Goal: Task Accomplishment & Management: Manage account settings

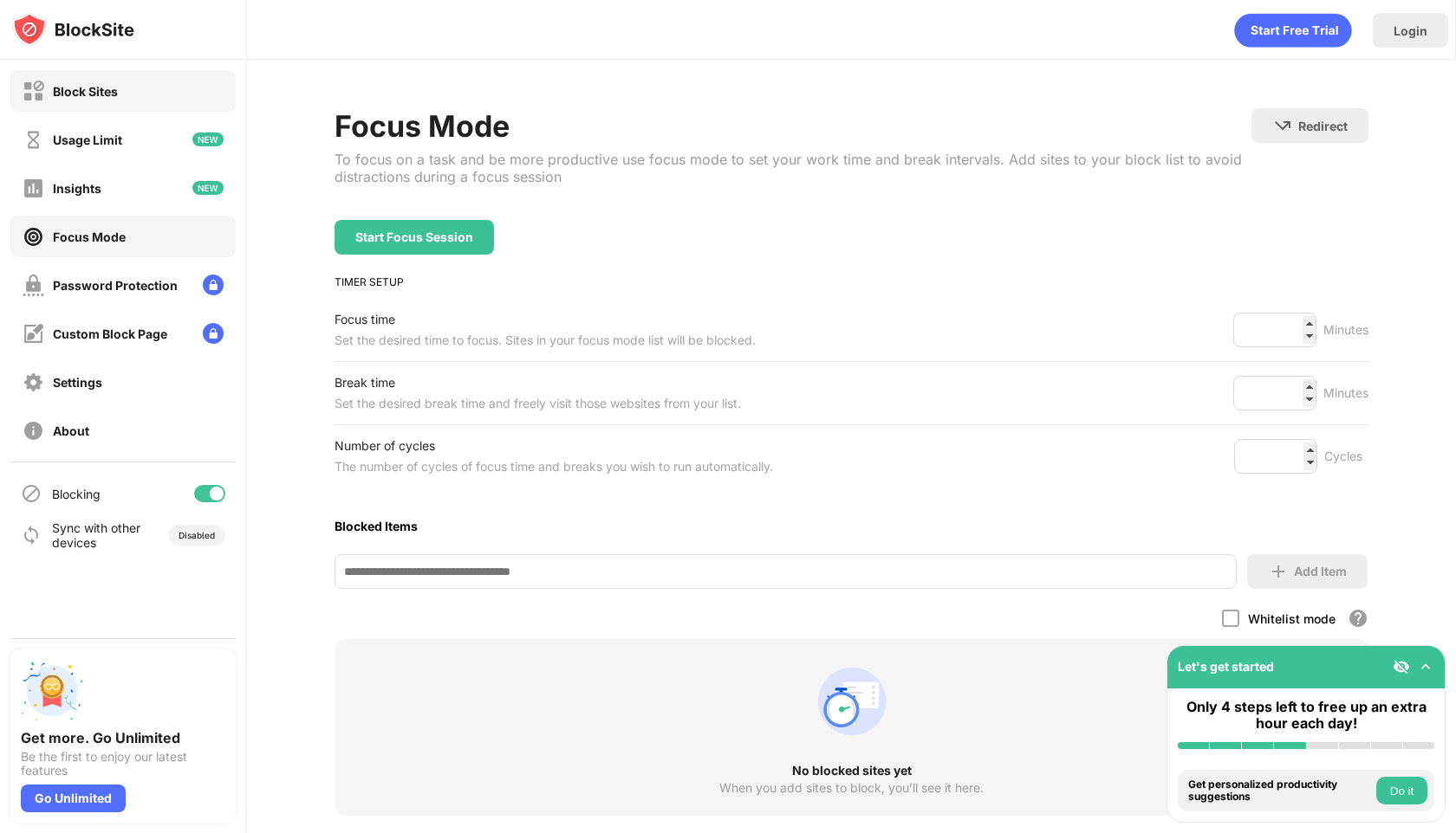
click at [77, 87] on div "Block Sites" at bounding box center [85, 91] width 65 height 14
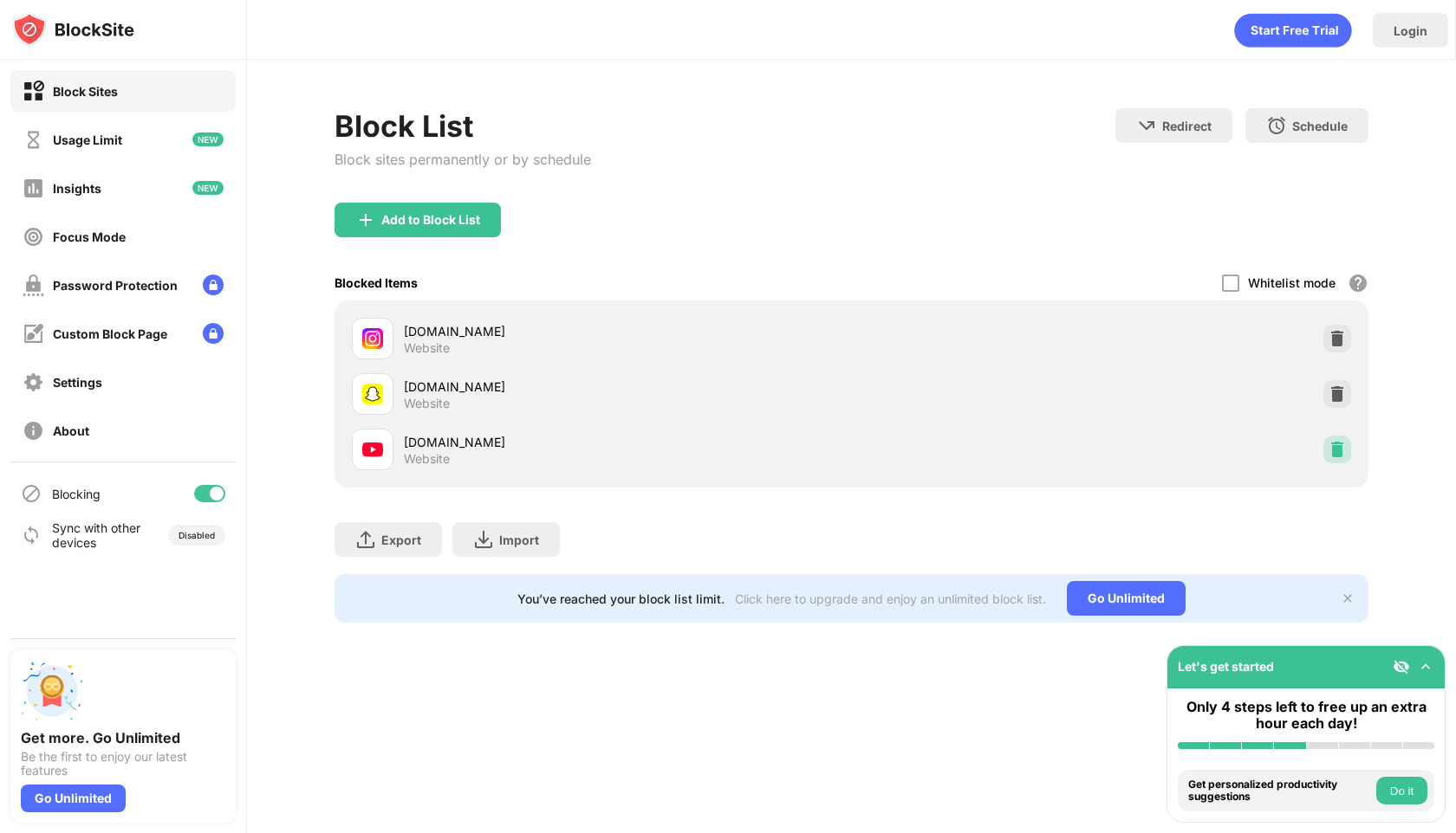
click at [1333, 453] on img at bounding box center [1336, 449] width 17 height 17
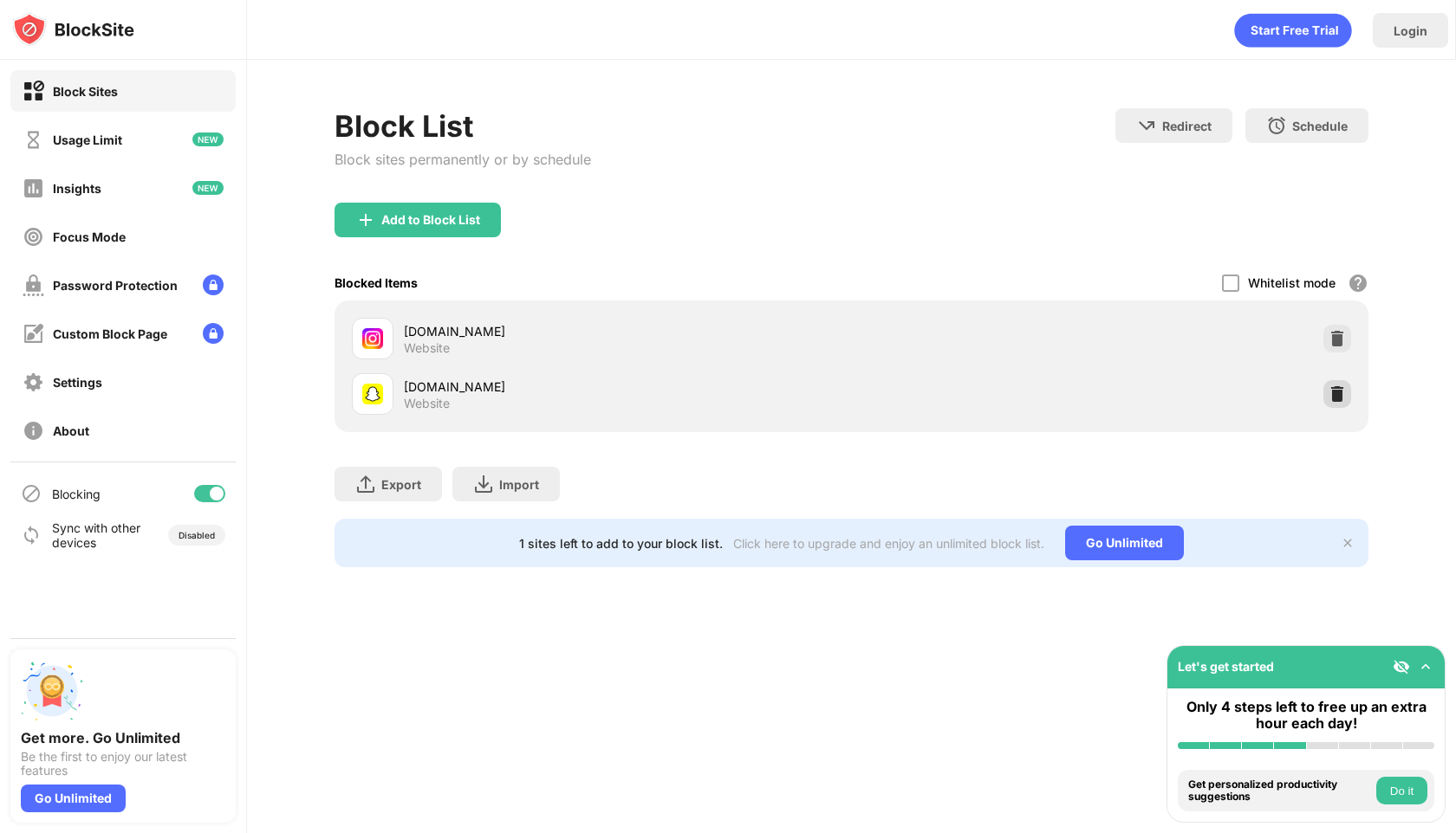
click at [1341, 400] on img at bounding box center [1336, 394] width 17 height 17
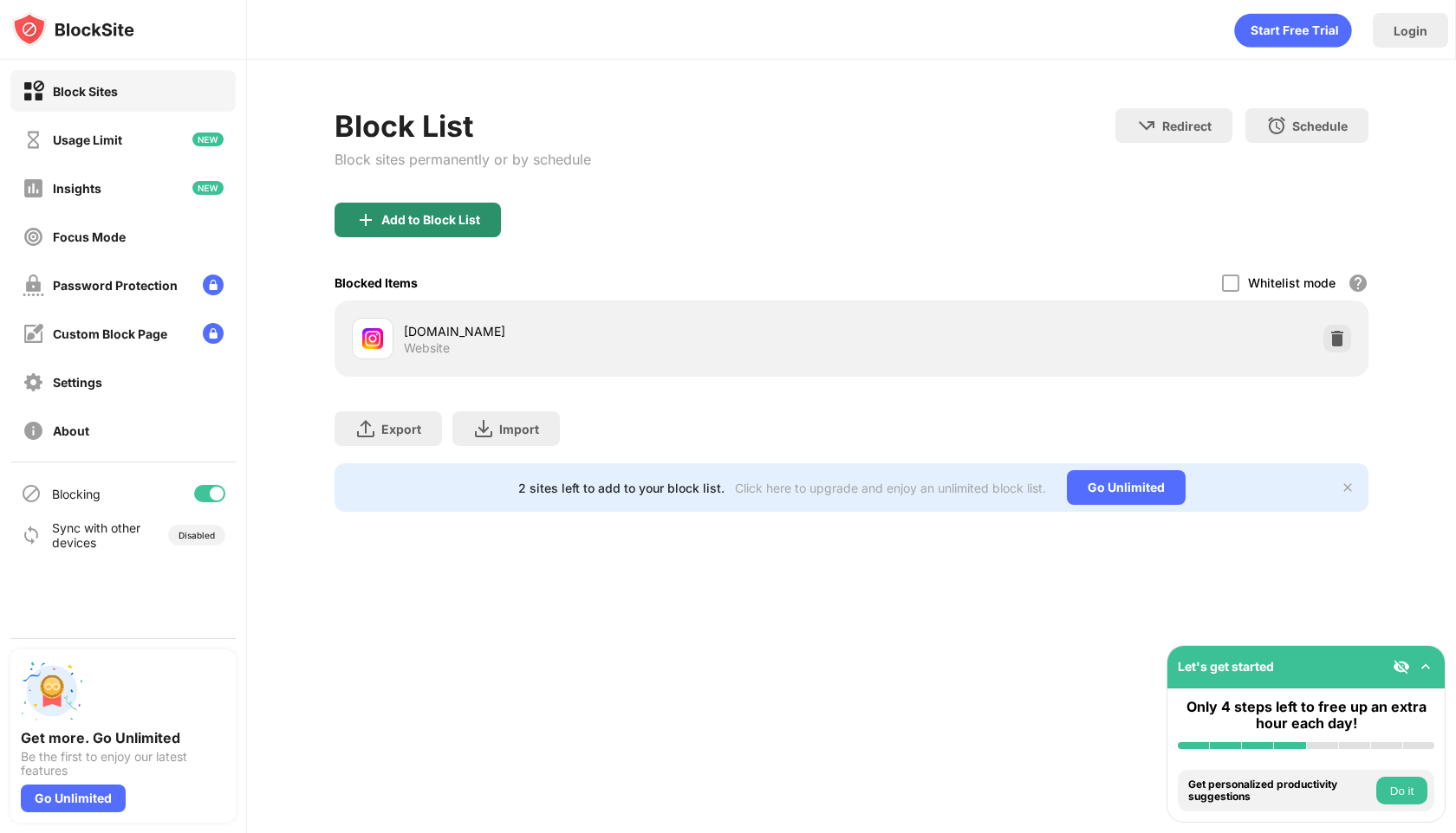
click at [367, 220] on img at bounding box center [365, 220] width 21 height 21
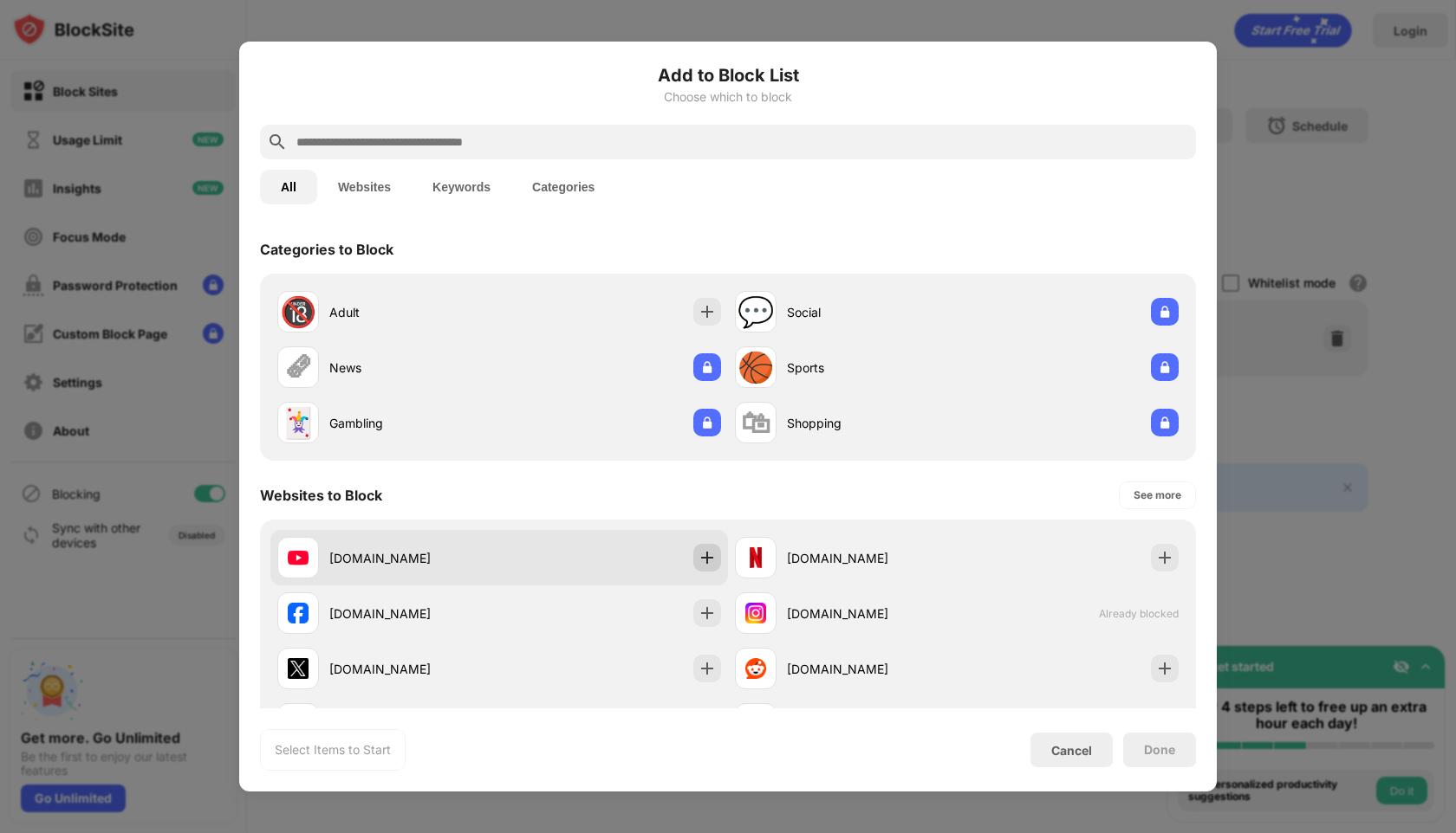
click at [724, 561] on div "[DOMAIN_NAME]" at bounding box center [499, 558] width 457 height 55
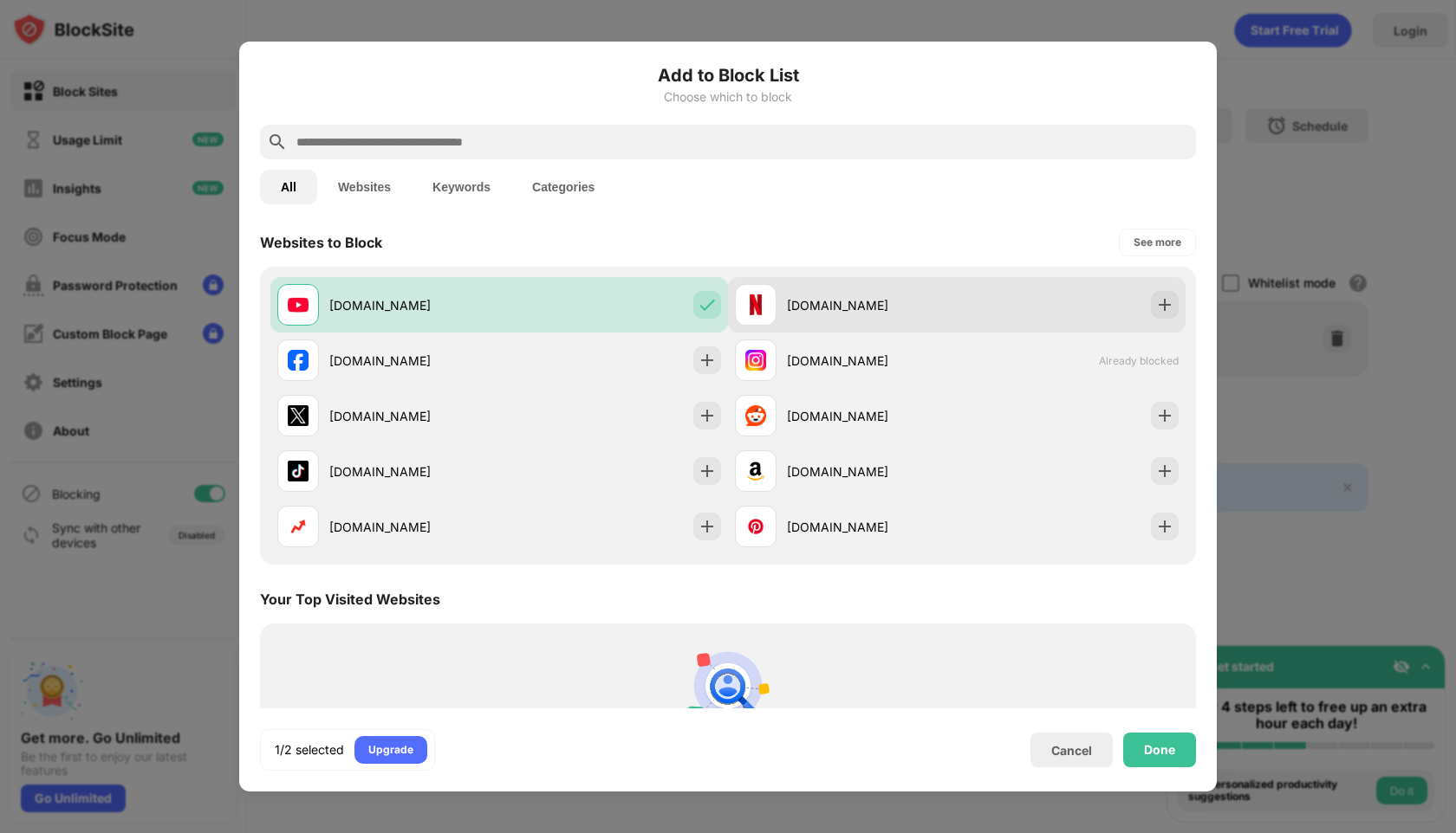
scroll to position [265, 0]
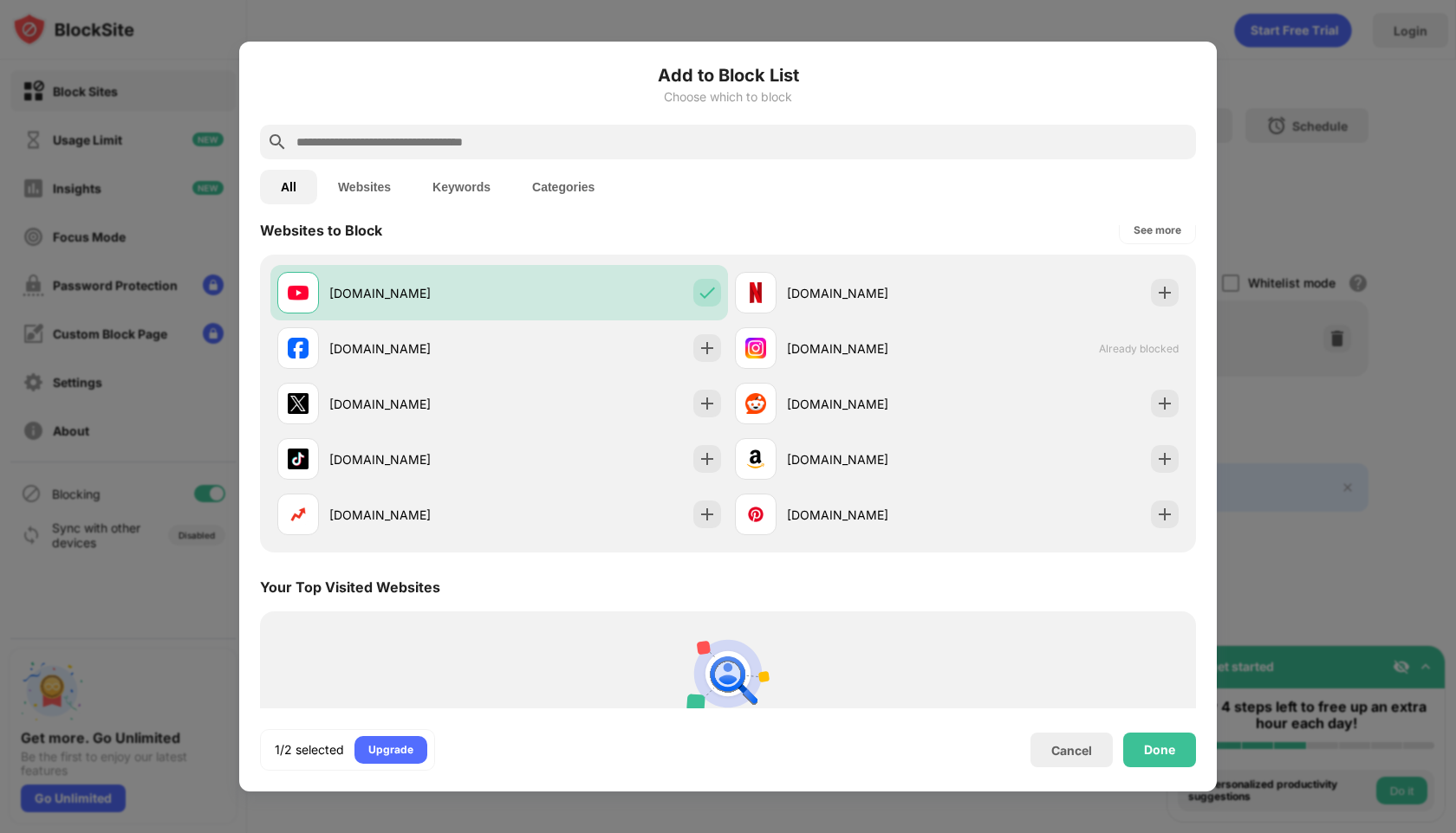
click at [794, 154] on div at bounding box center [728, 142] width 936 height 35
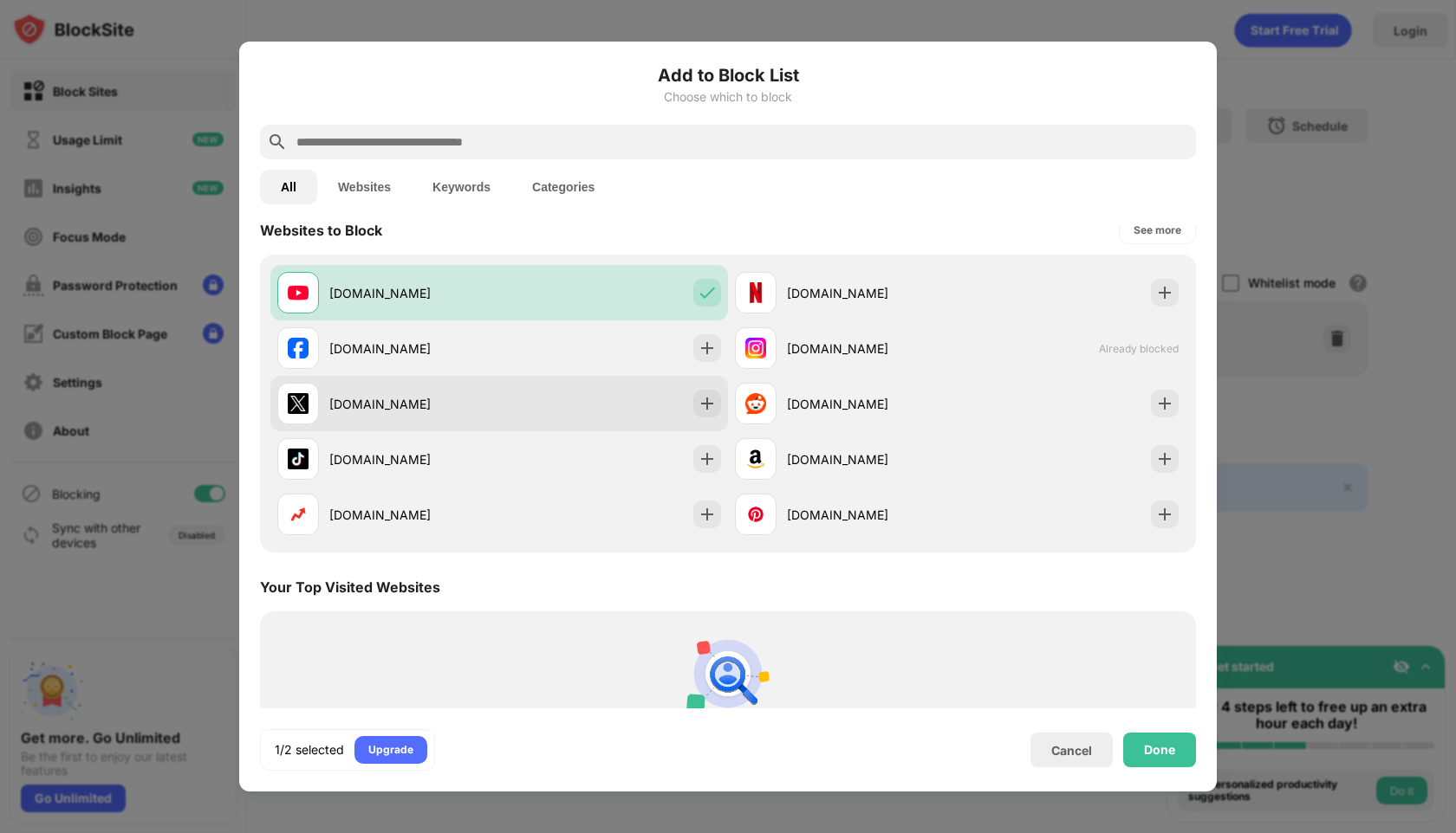
scroll to position [0, 0]
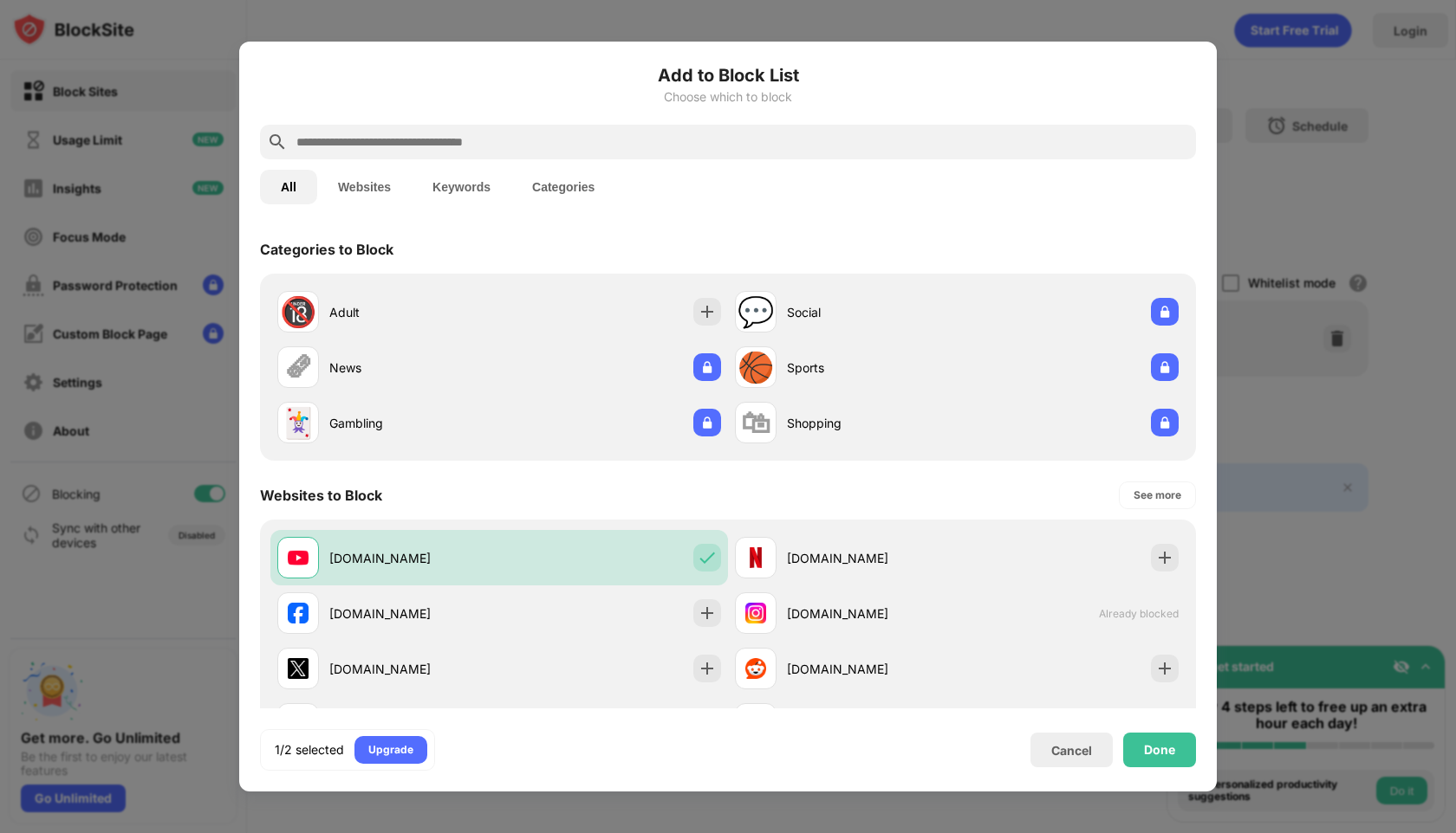
click at [688, 146] on input "text" at bounding box center [741, 141] width 894 height 21
click at [550, 187] on button "Categories" at bounding box center [563, 187] width 104 height 35
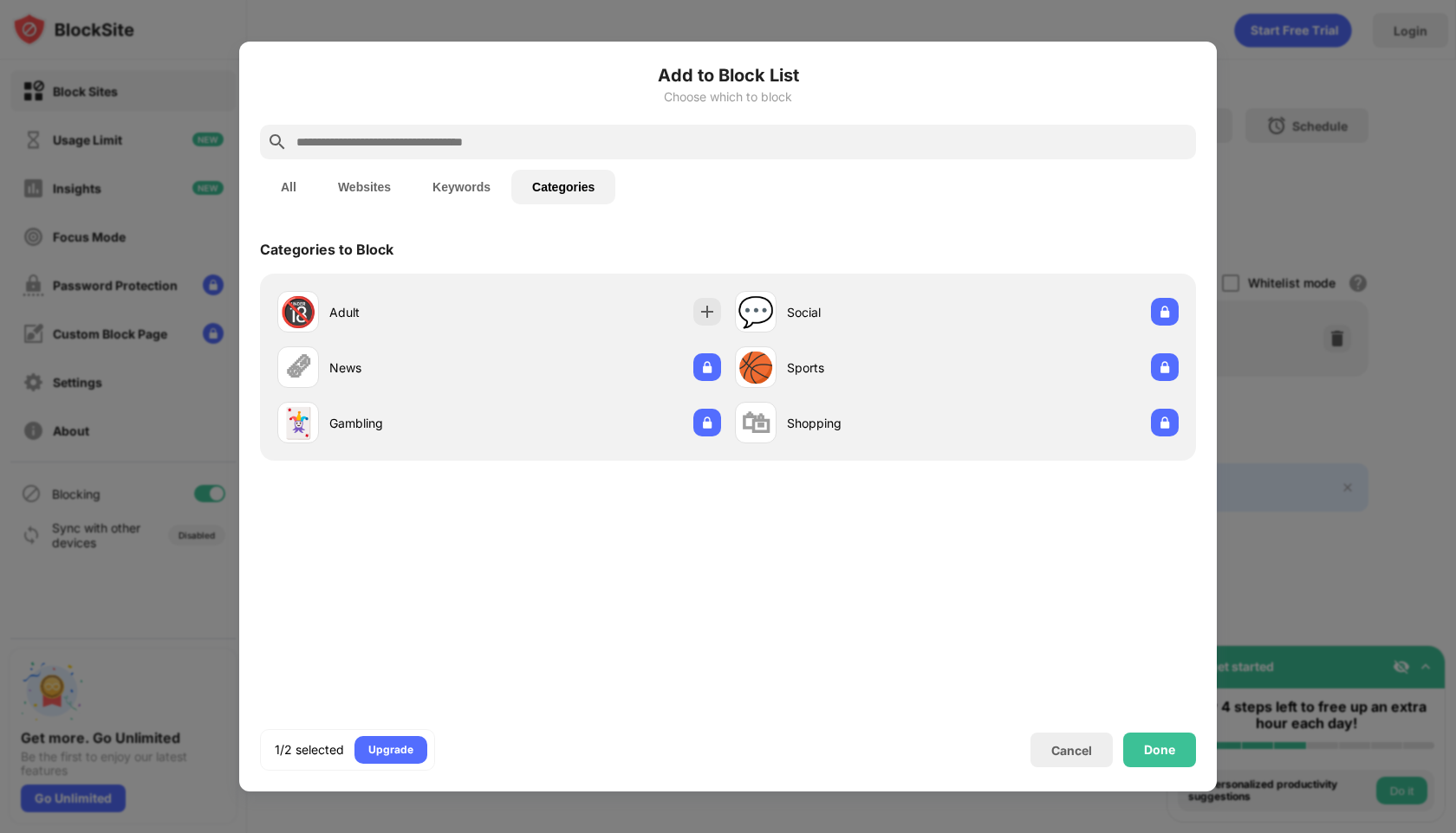
click at [473, 139] on input "text" at bounding box center [741, 141] width 894 height 21
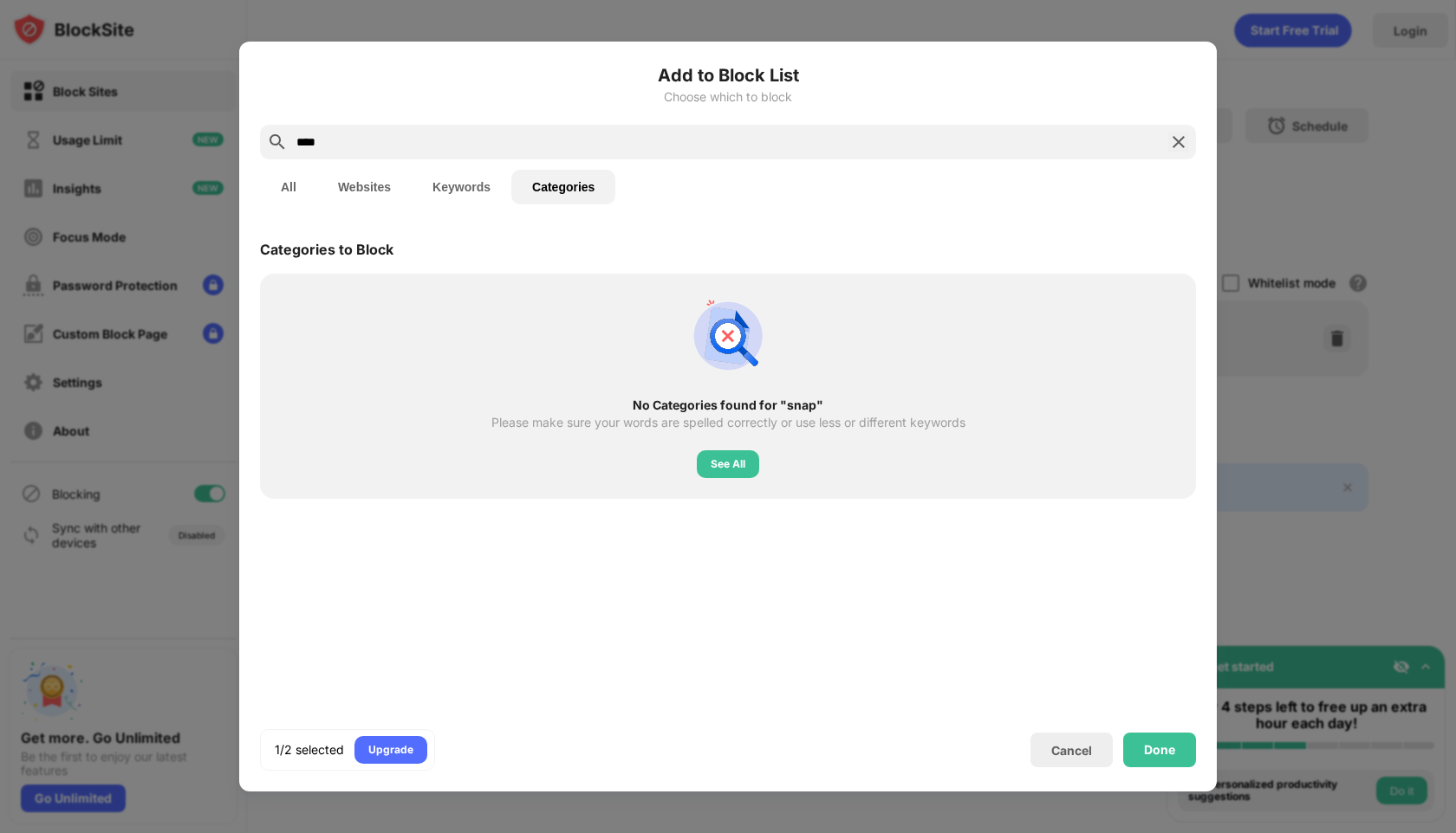
type input "****"
click at [302, 187] on button "All" at bounding box center [289, 187] width 57 height 35
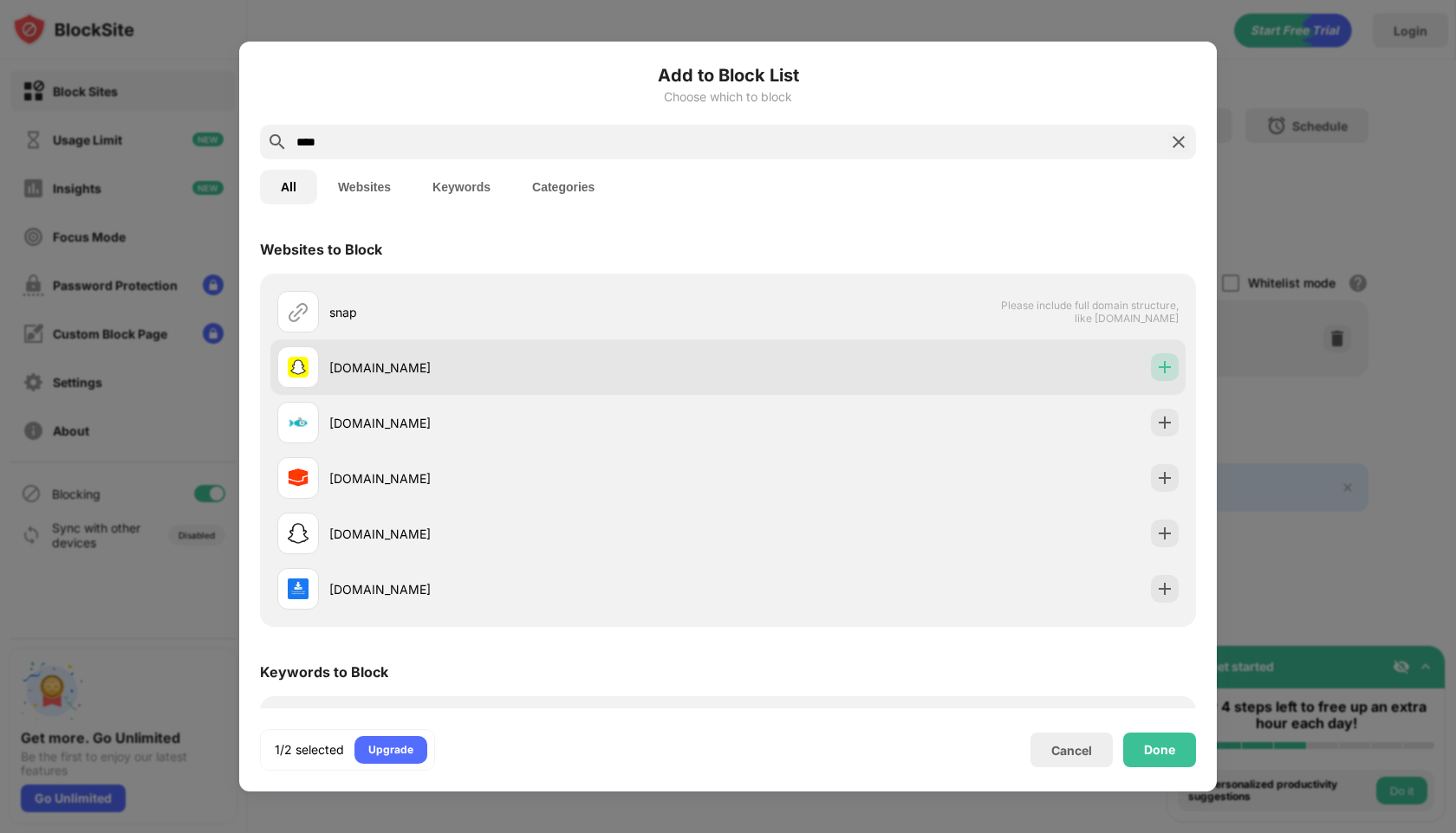
click at [1167, 372] on img at bounding box center [1164, 367] width 17 height 17
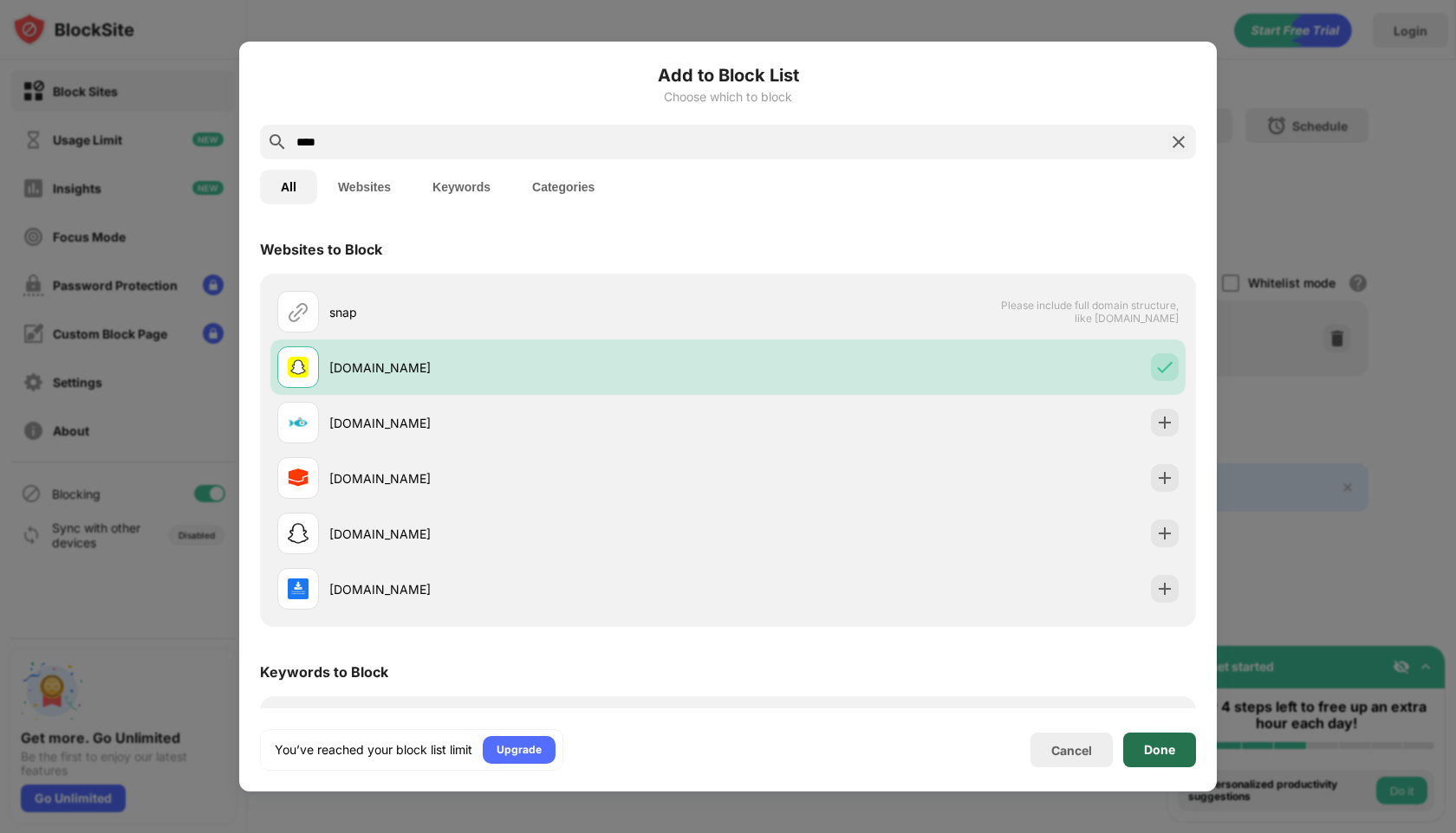
click at [1152, 754] on div "Done" at bounding box center [1159, 751] width 31 height 14
